Goal: Book appointment/travel/reservation

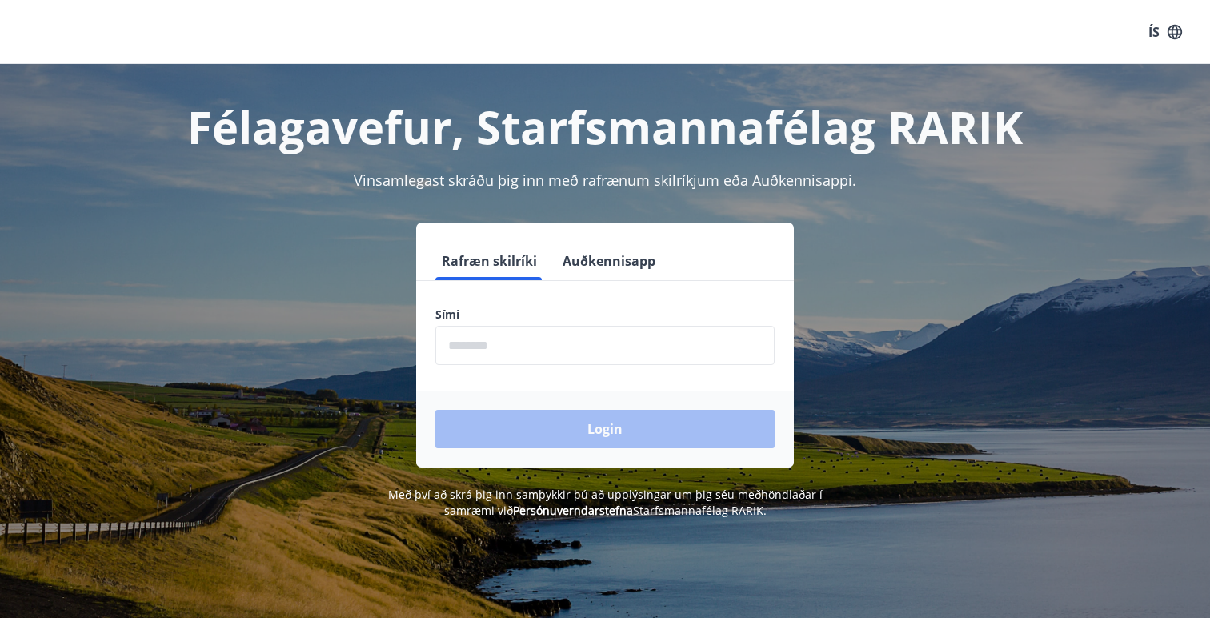
click at [509, 339] on input "phone" at bounding box center [604, 345] width 339 height 39
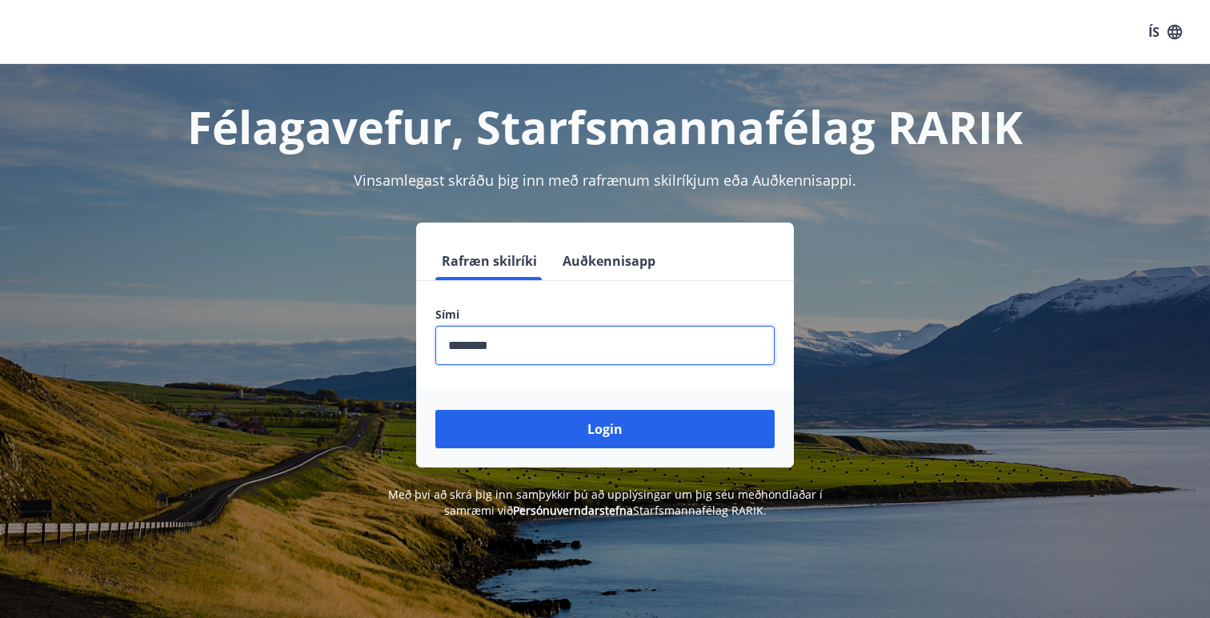
type input "********"
click at [435, 410] on button "Login" at bounding box center [604, 429] width 339 height 38
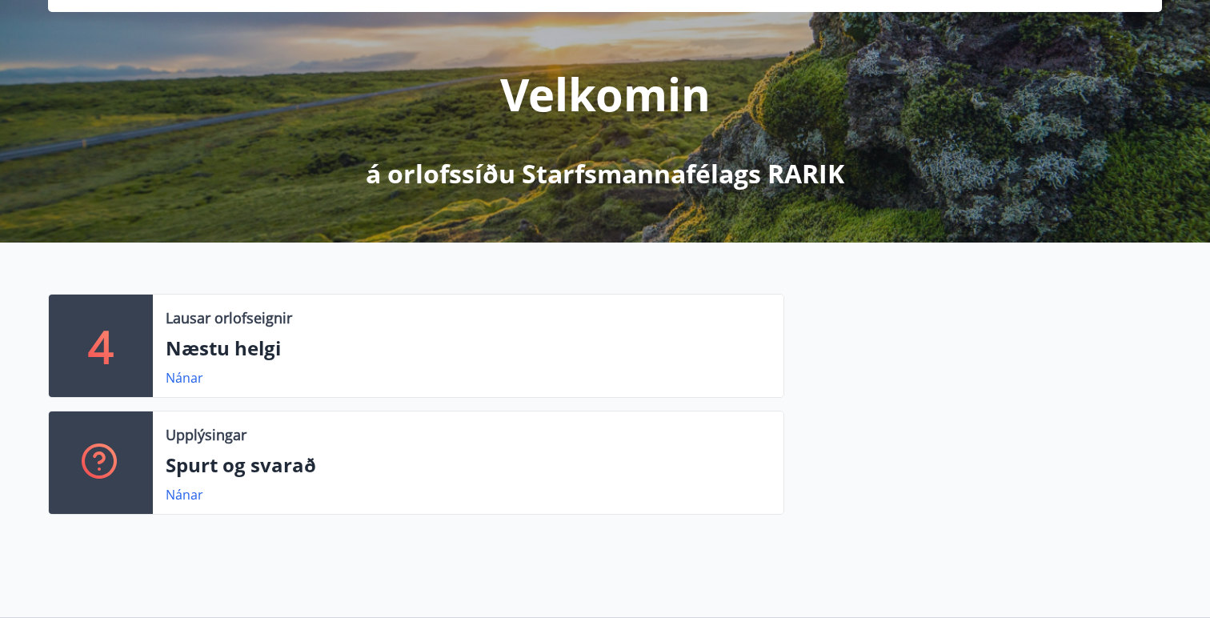
scroll to position [158, 0]
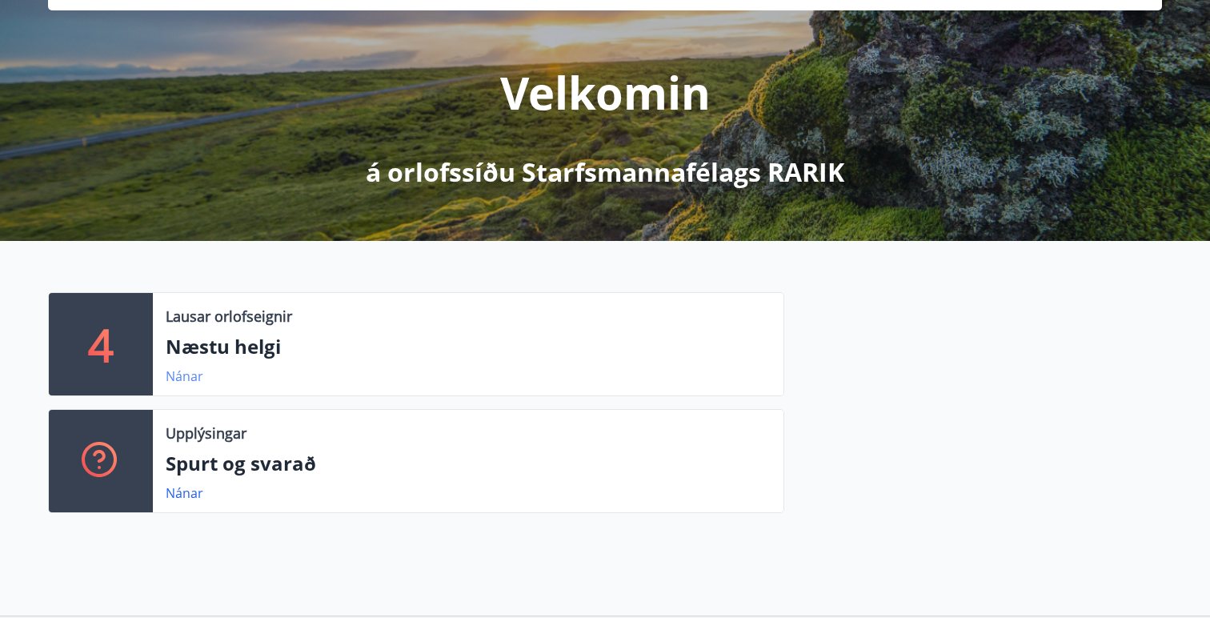
click at [189, 379] on link "Nánar" at bounding box center [185, 376] width 38 height 18
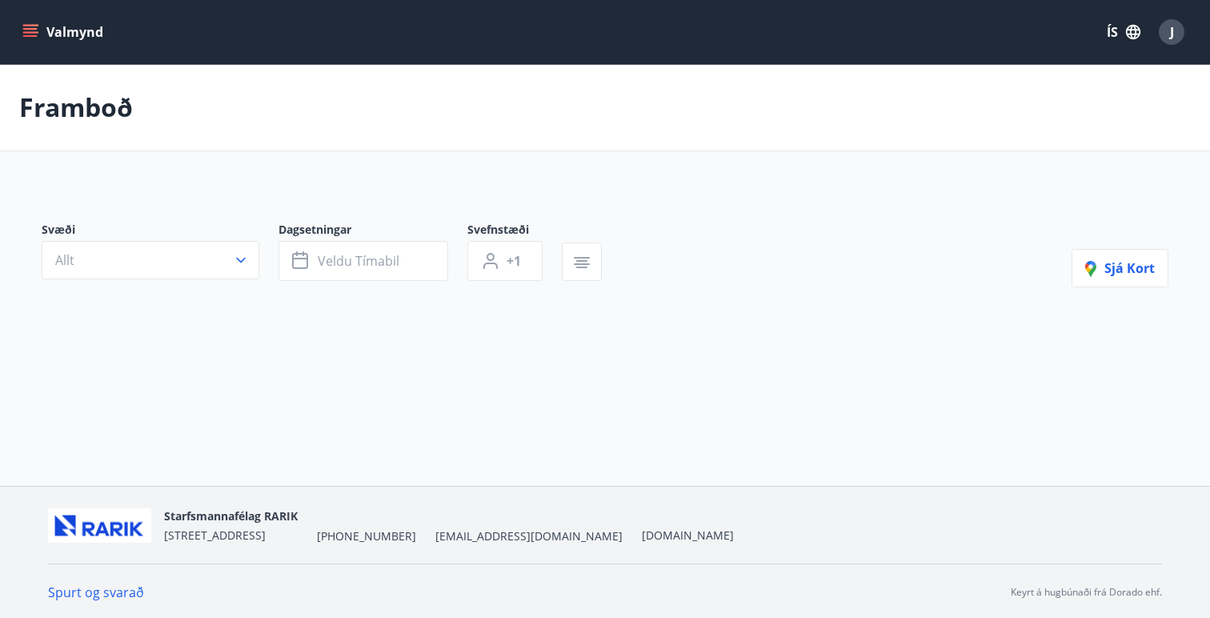
type input "*"
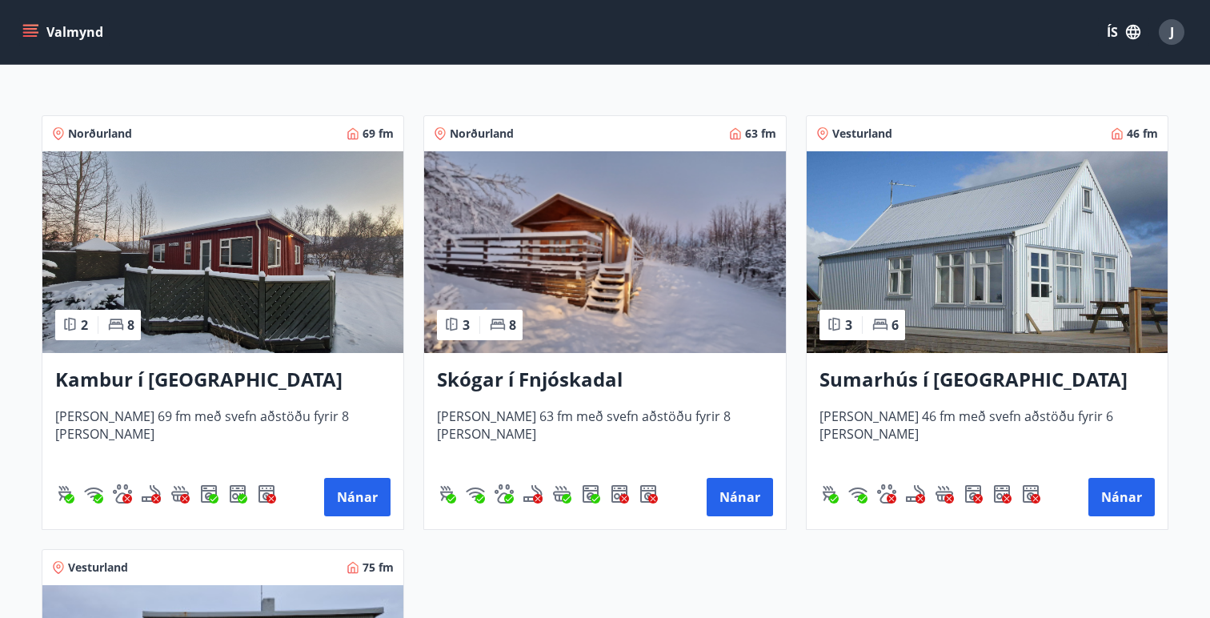
scroll to position [278, 0]
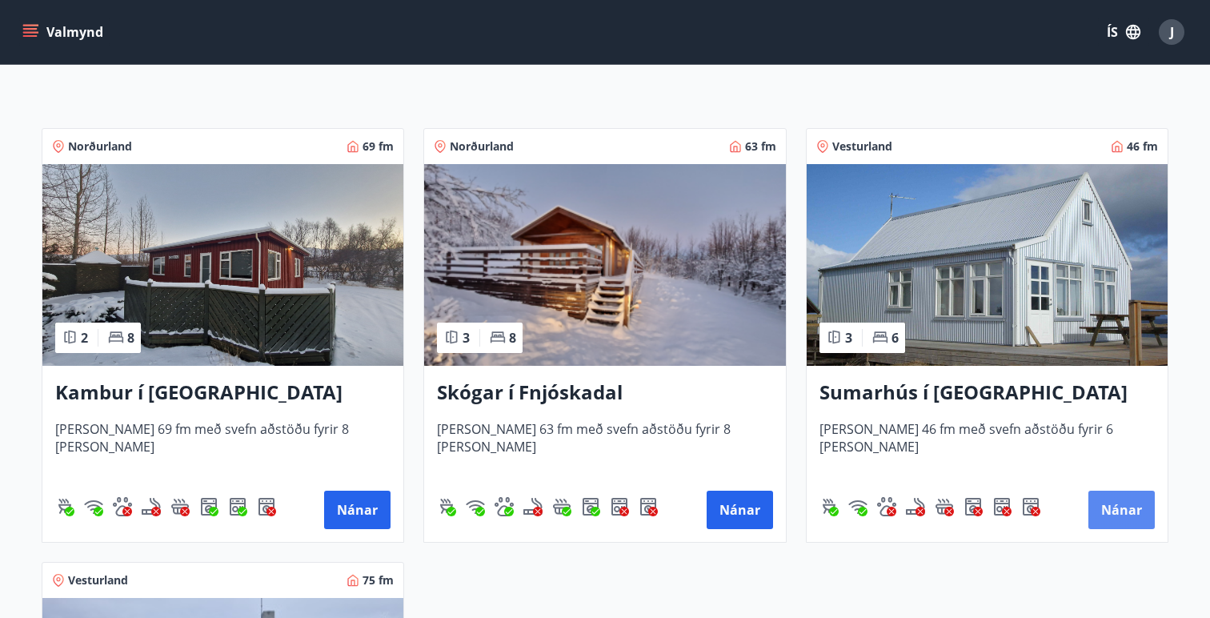
click at [1127, 514] on button "Nánar" at bounding box center [1122, 510] width 66 height 38
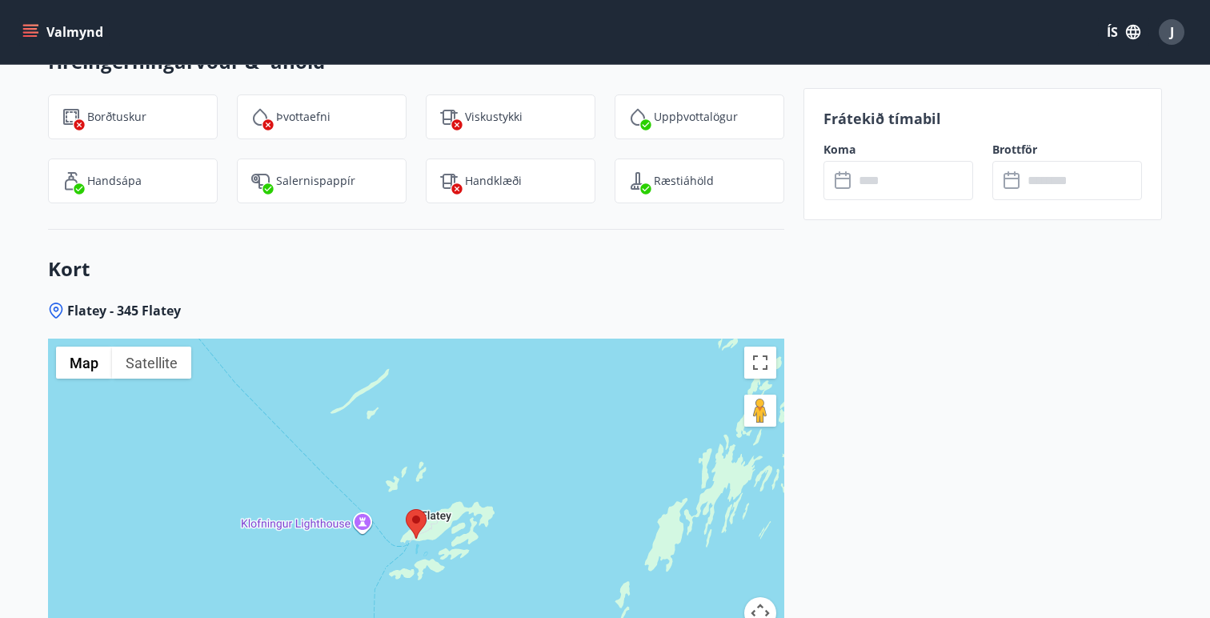
scroll to position [2359, 0]
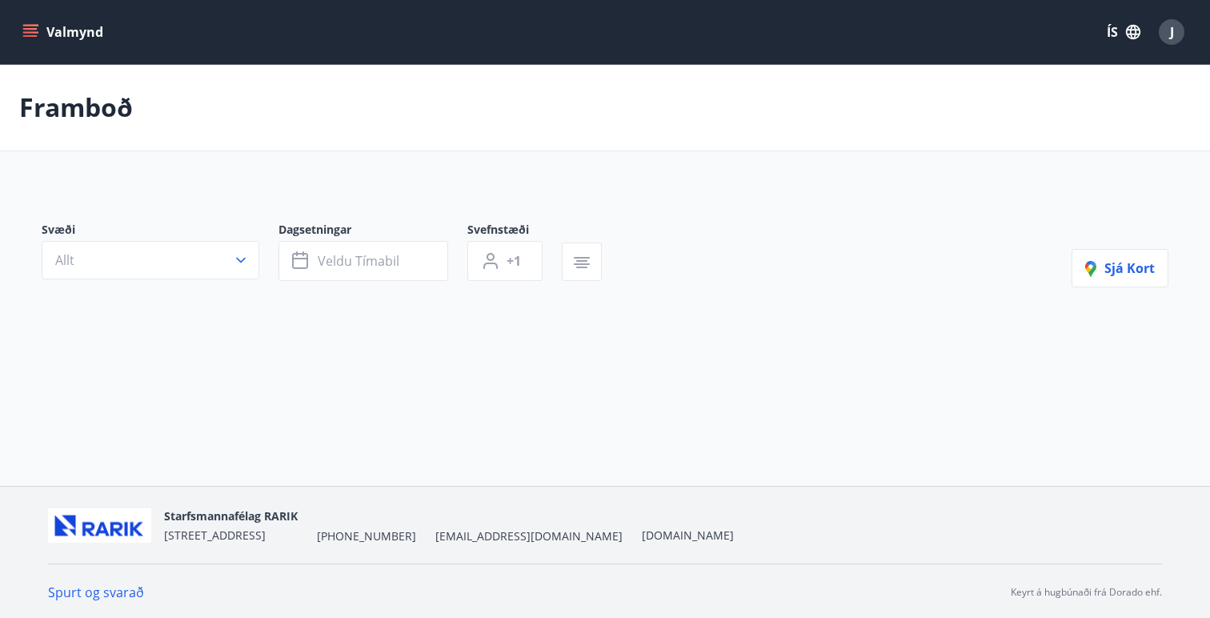
type input "*"
